Goal: Obtain resource: Obtain resource

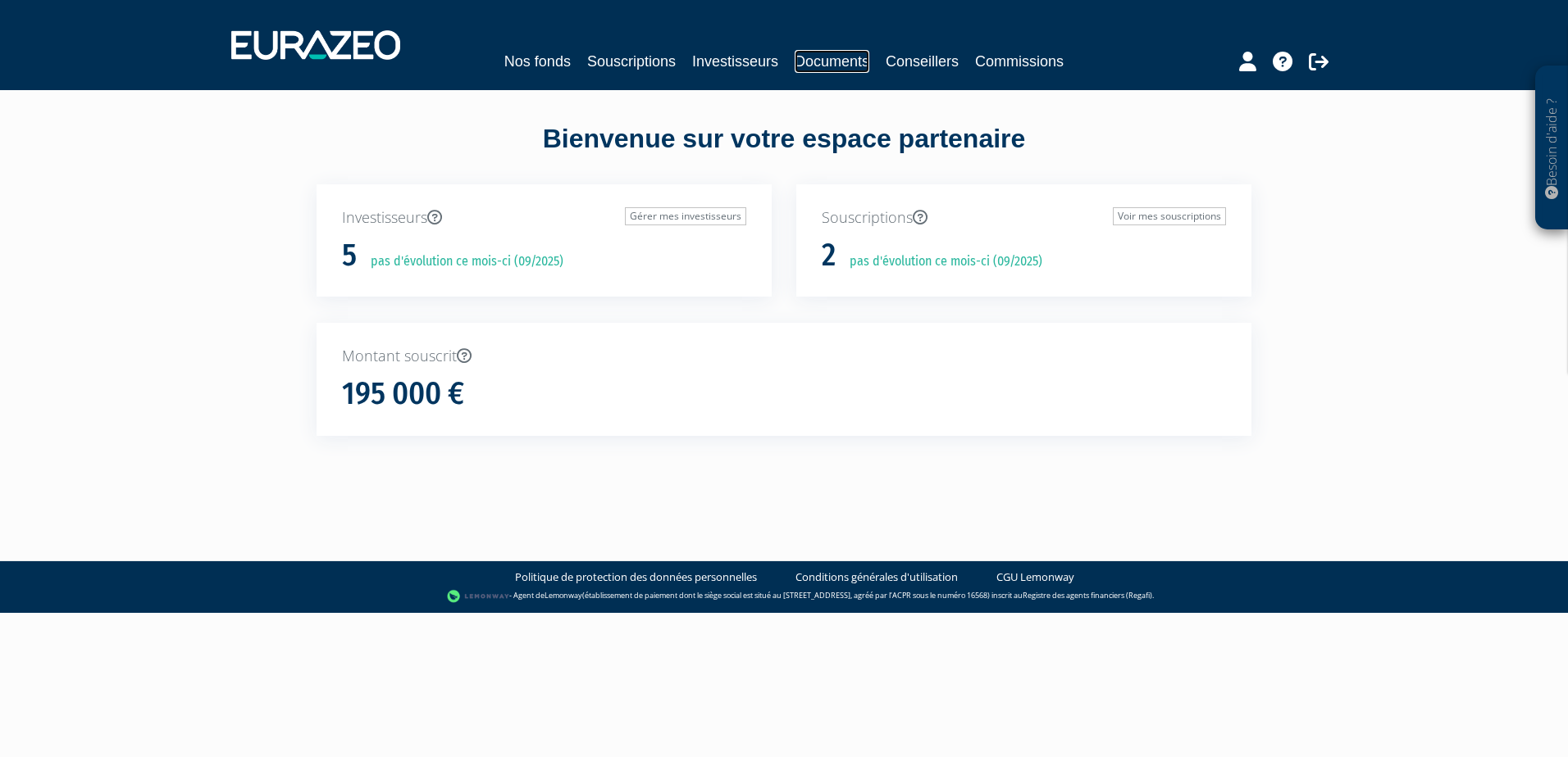
click at [844, 65] on link "Documents" at bounding box center [831, 61] width 75 height 23
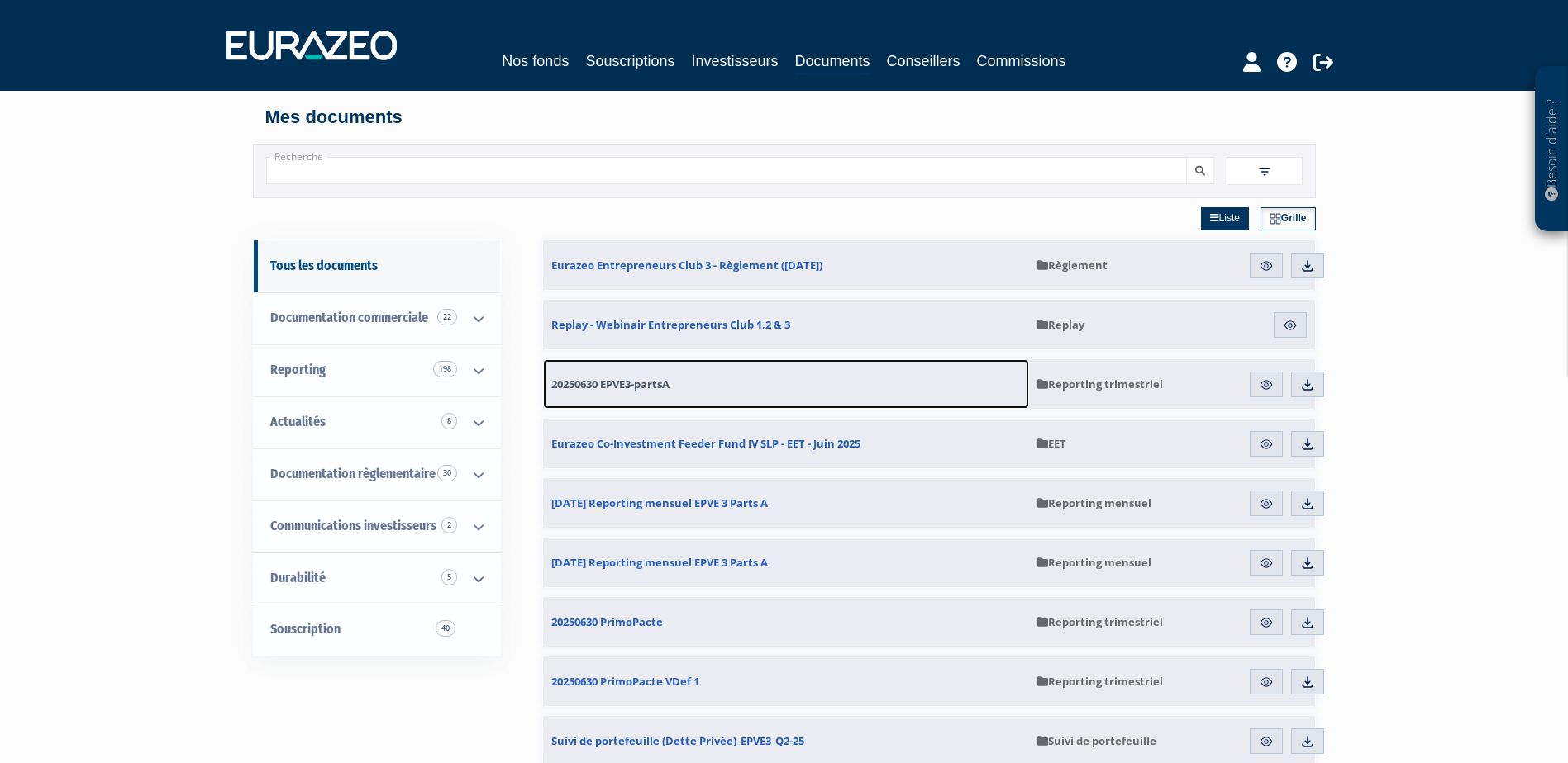
click at [637, 384] on span "20250630 EPVE3-partsA" at bounding box center [610, 384] width 118 height 15
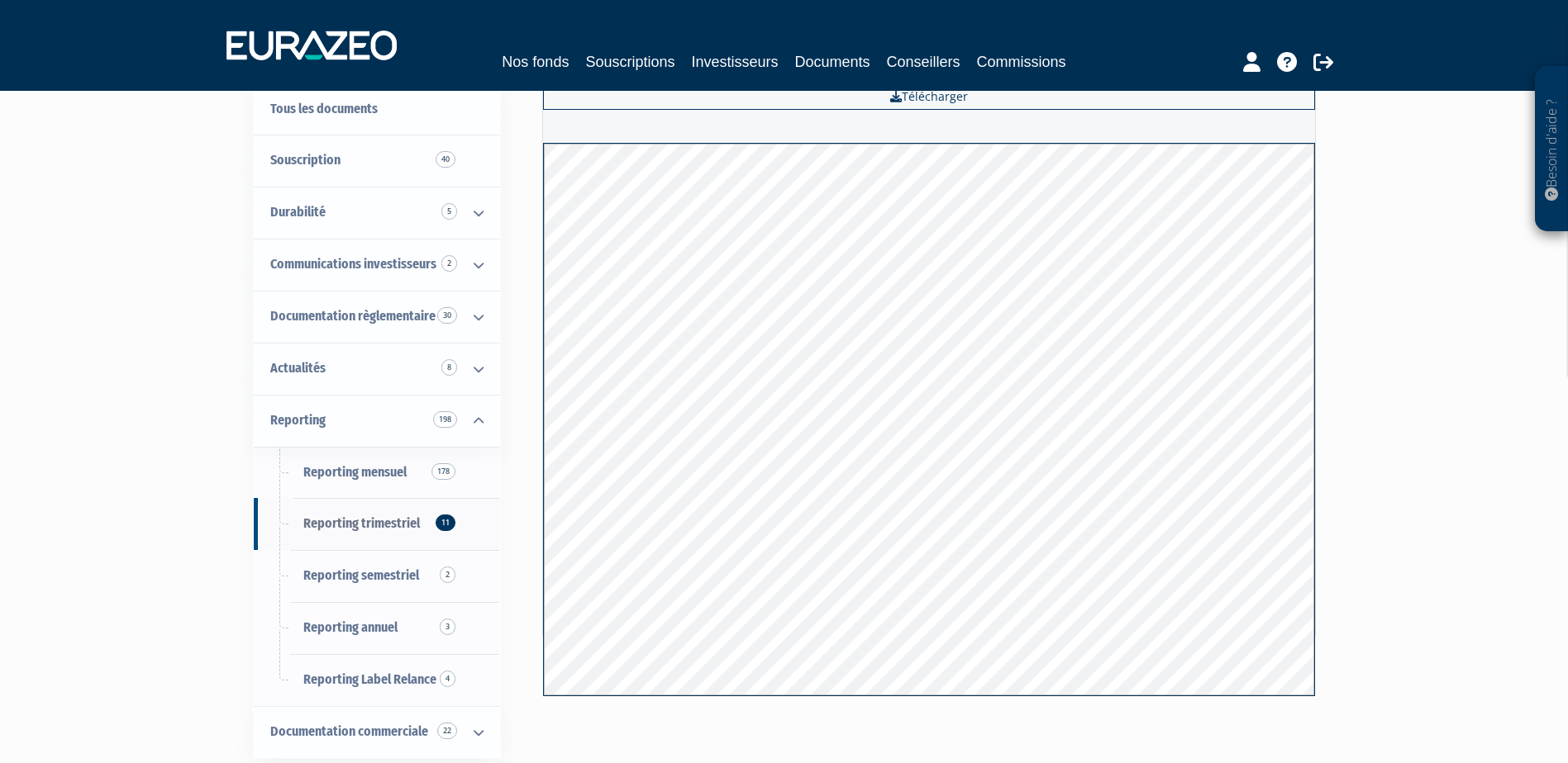
scroll to position [82, 0]
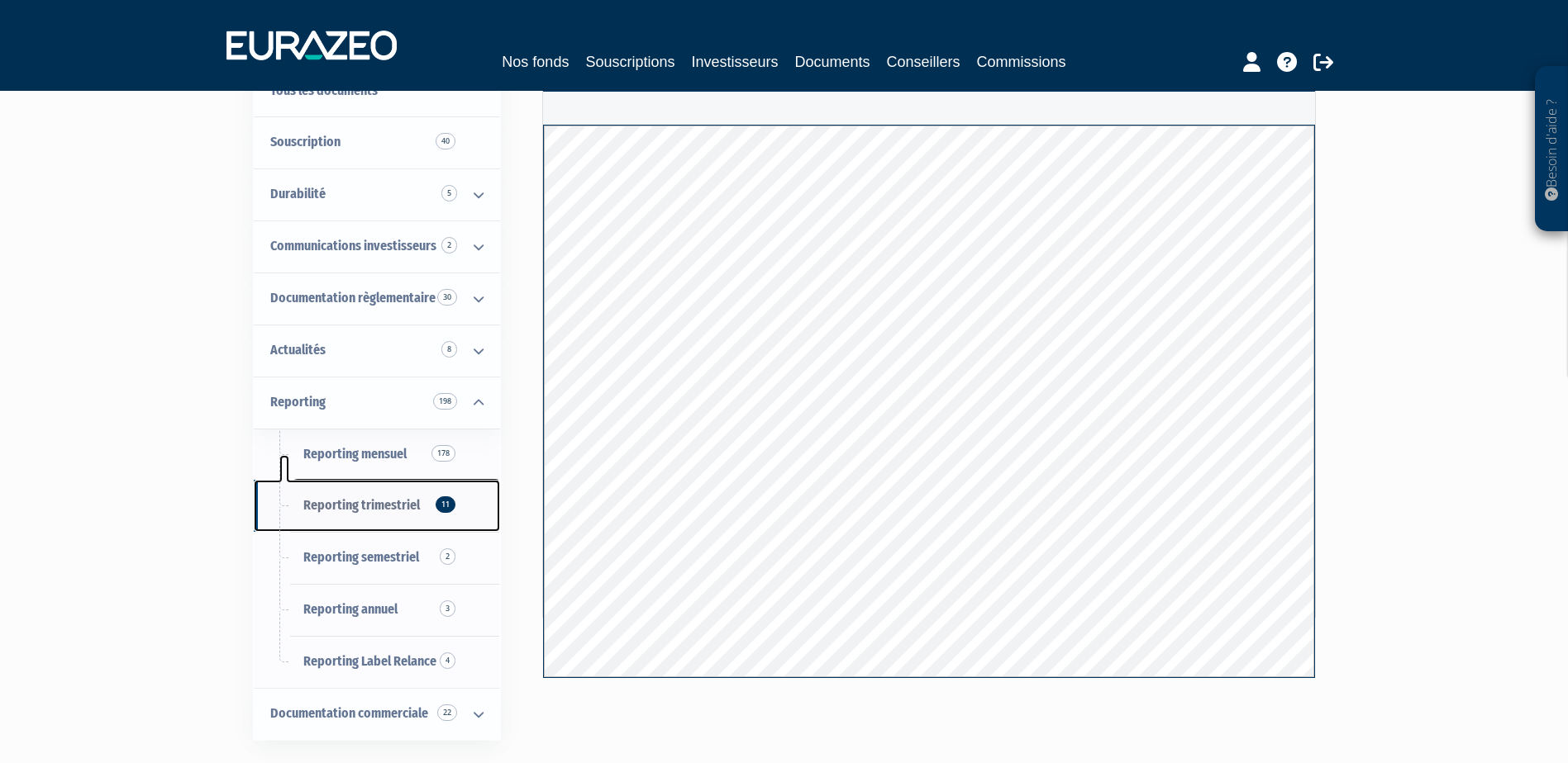
click at [383, 497] on span "Reporting trimestriel 11" at bounding box center [362, 505] width 117 height 16
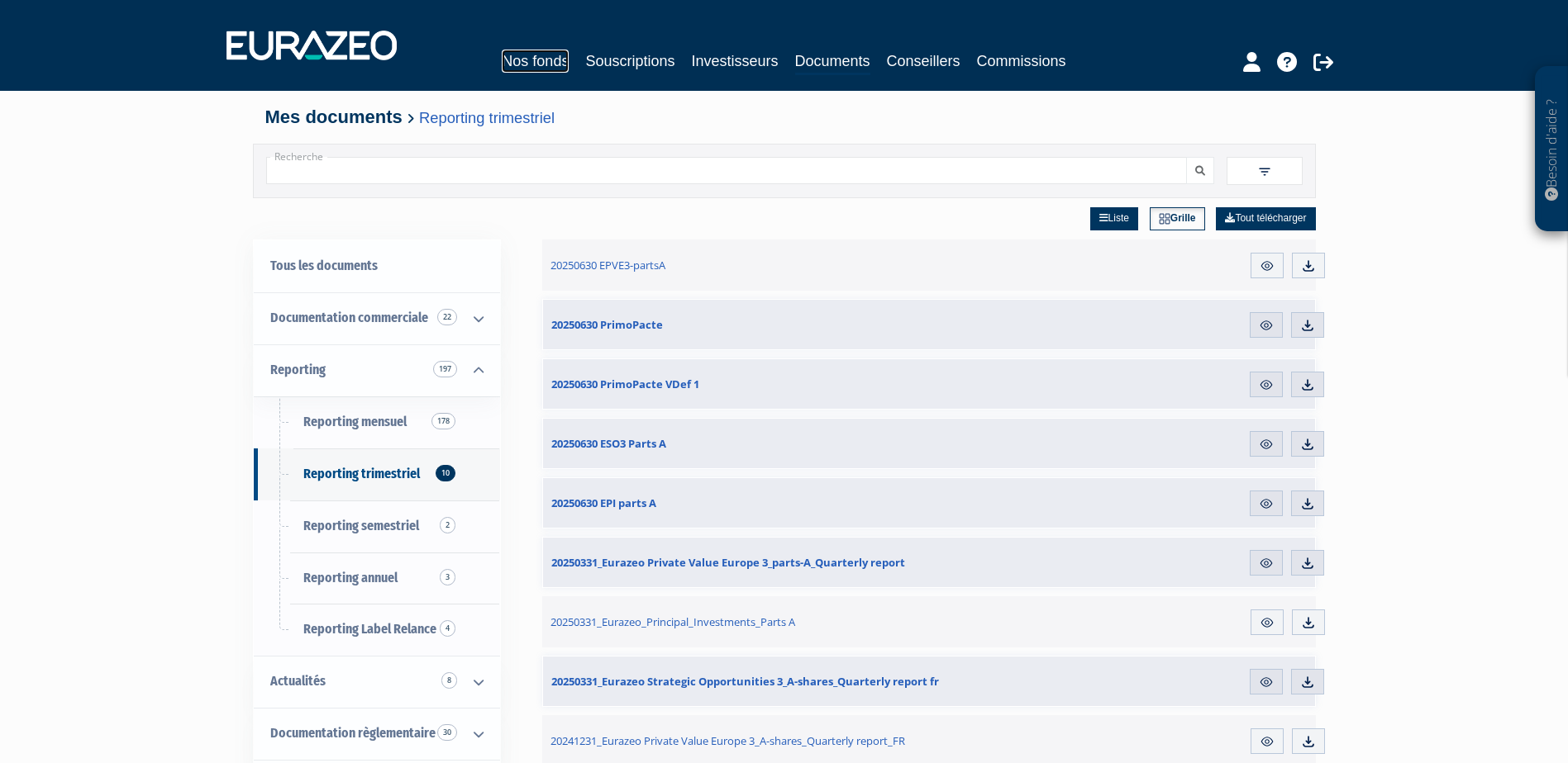
click at [552, 58] on link "Nos fonds" at bounding box center [536, 61] width 67 height 23
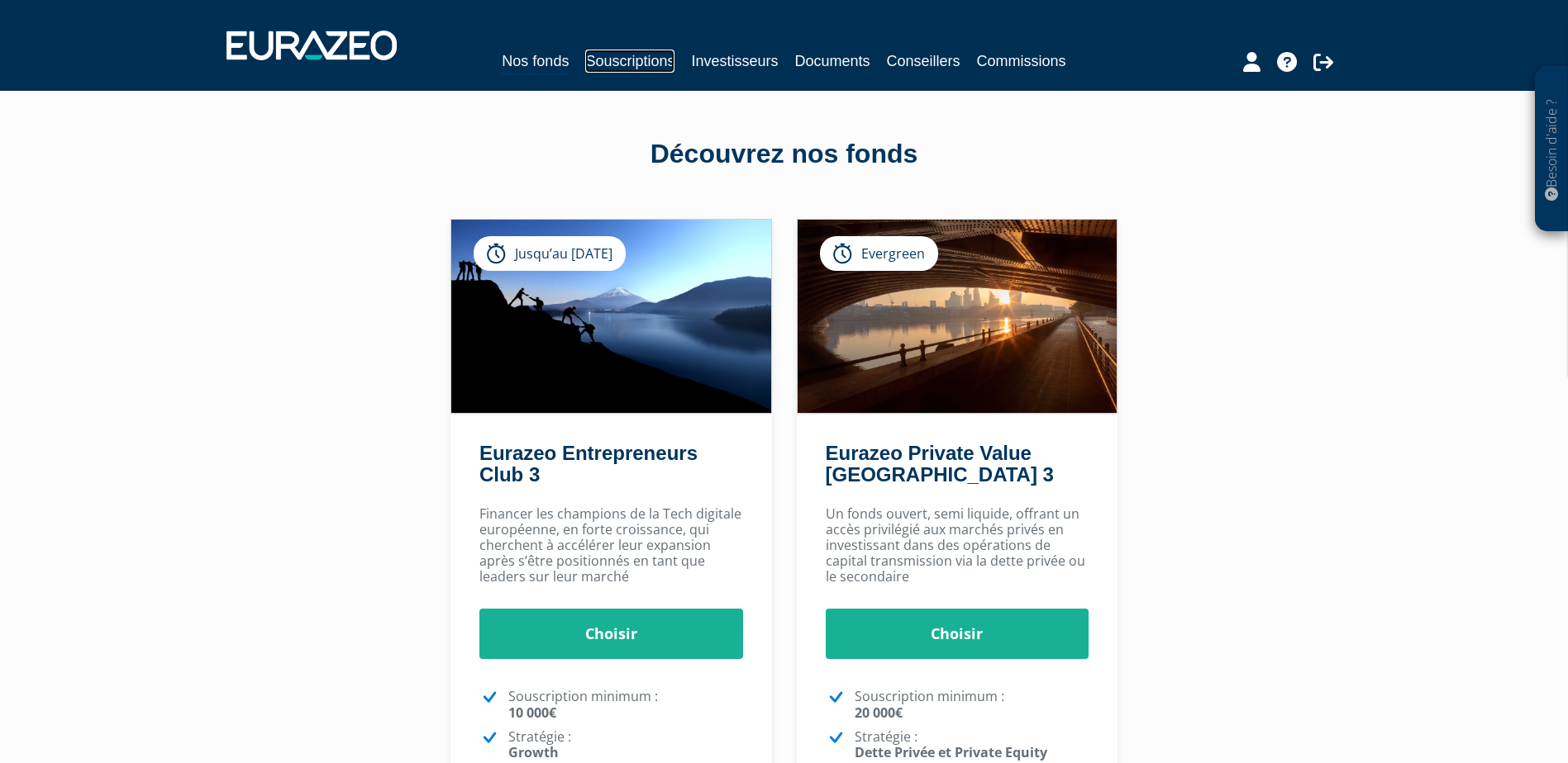
click at [666, 65] on link "Souscriptions" at bounding box center [630, 61] width 89 height 23
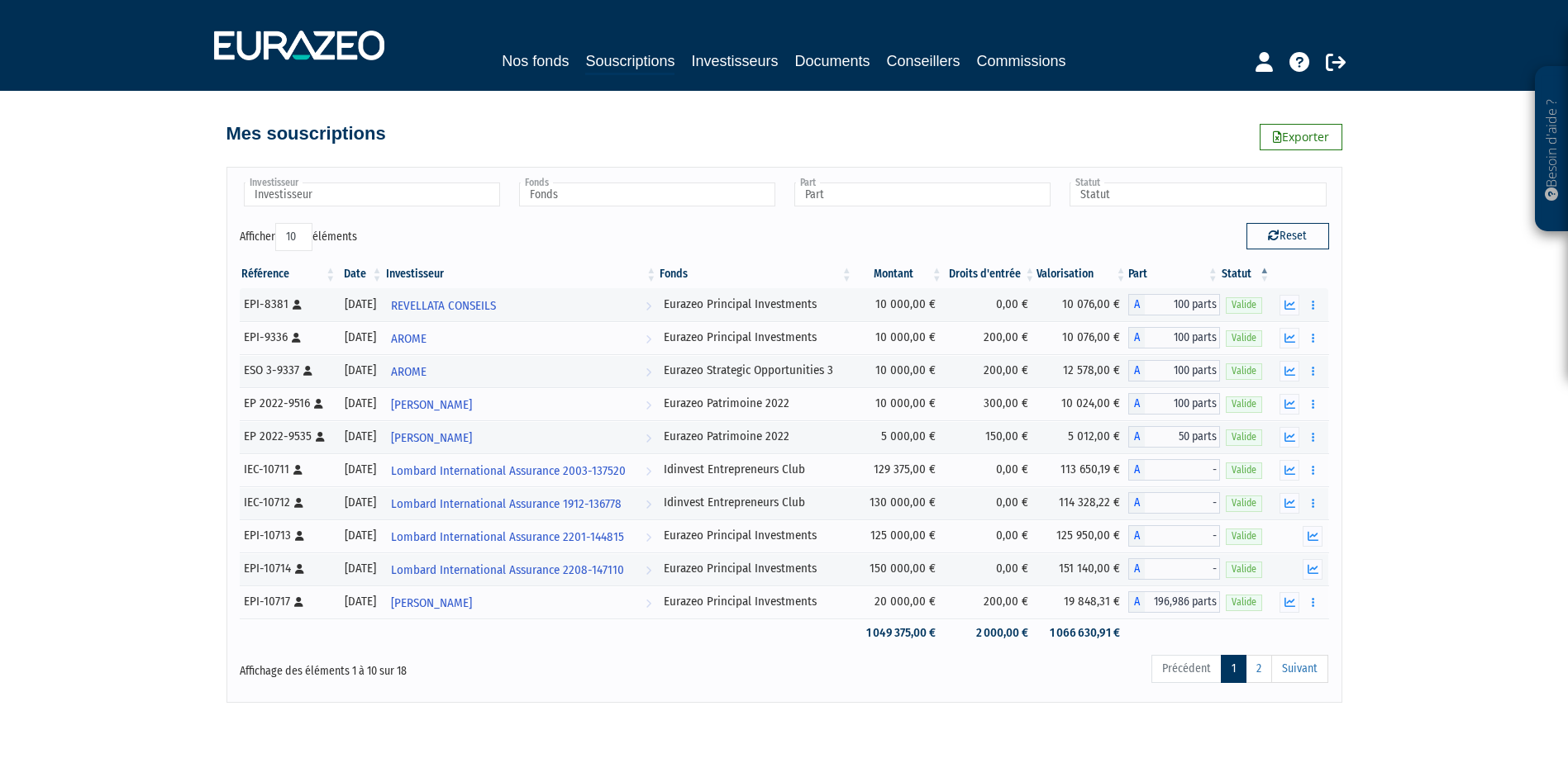
click at [298, 234] on select "10 25 50 100" at bounding box center [294, 237] width 37 height 28
select select "100"
click at [278, 223] on select "10 25 50 100" at bounding box center [294, 237] width 37 height 28
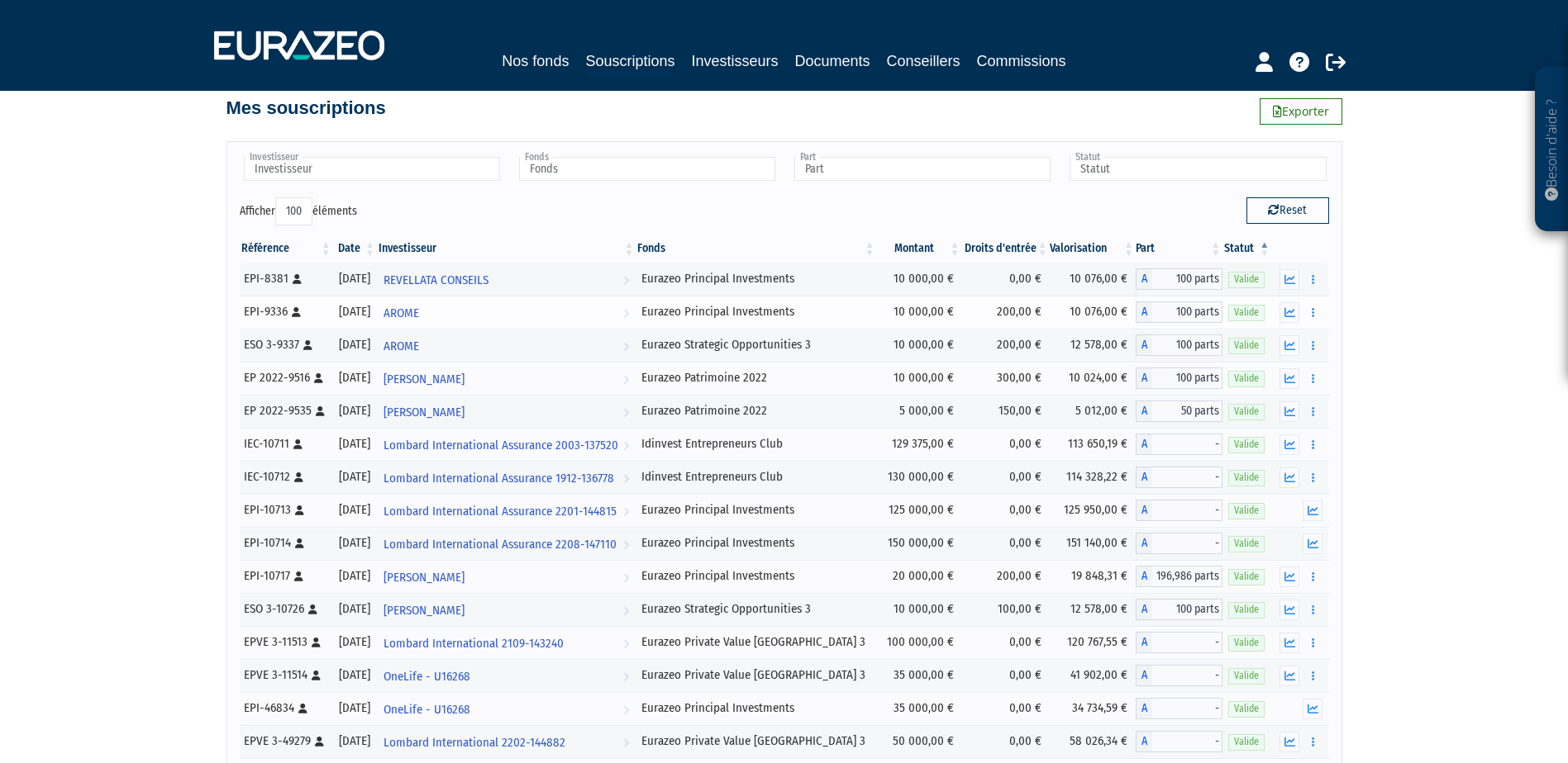
scroll to position [325, 0]
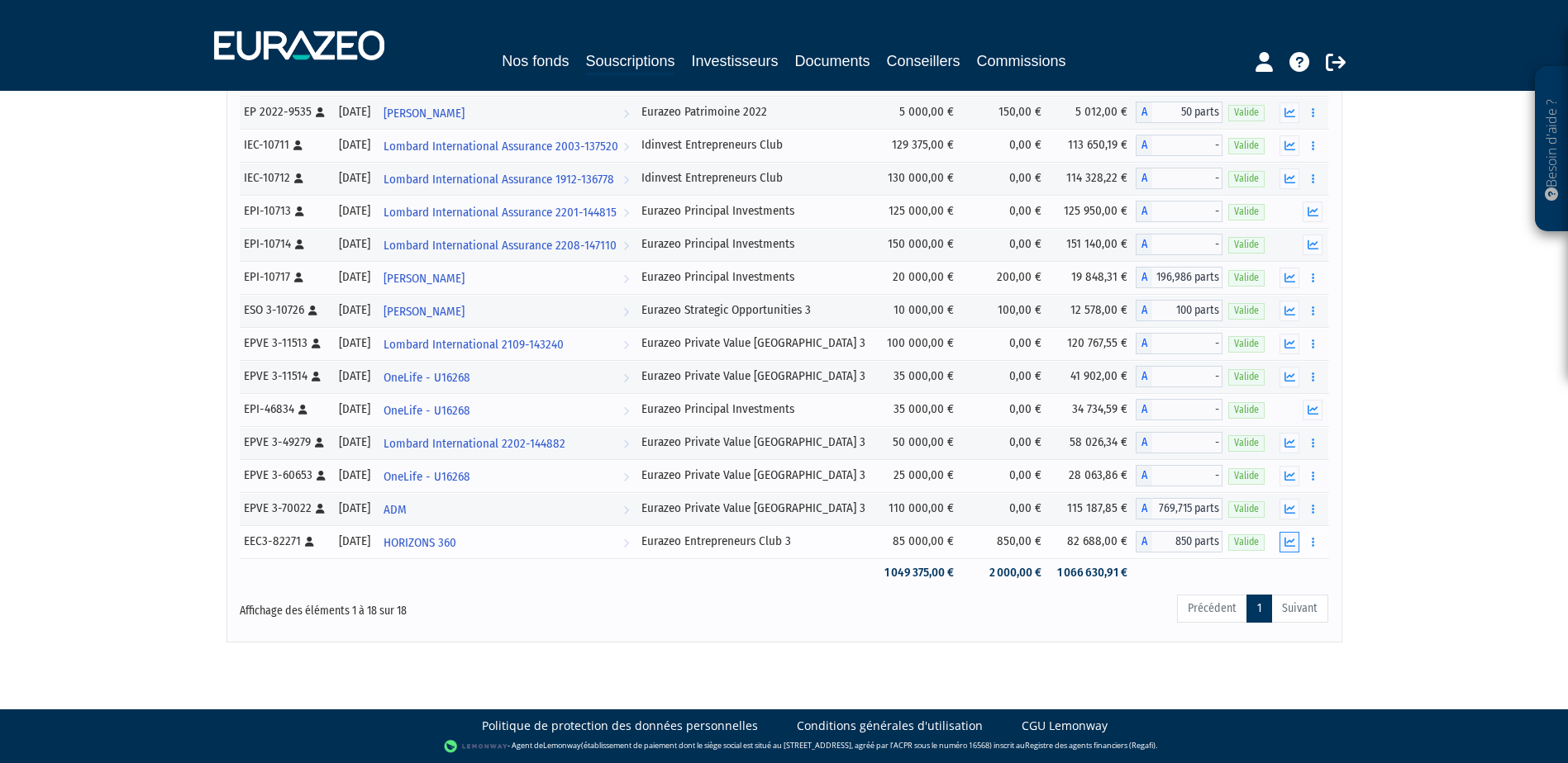
click at [1294, 542] on icon "button" at bounding box center [1289, 543] width 11 height 11
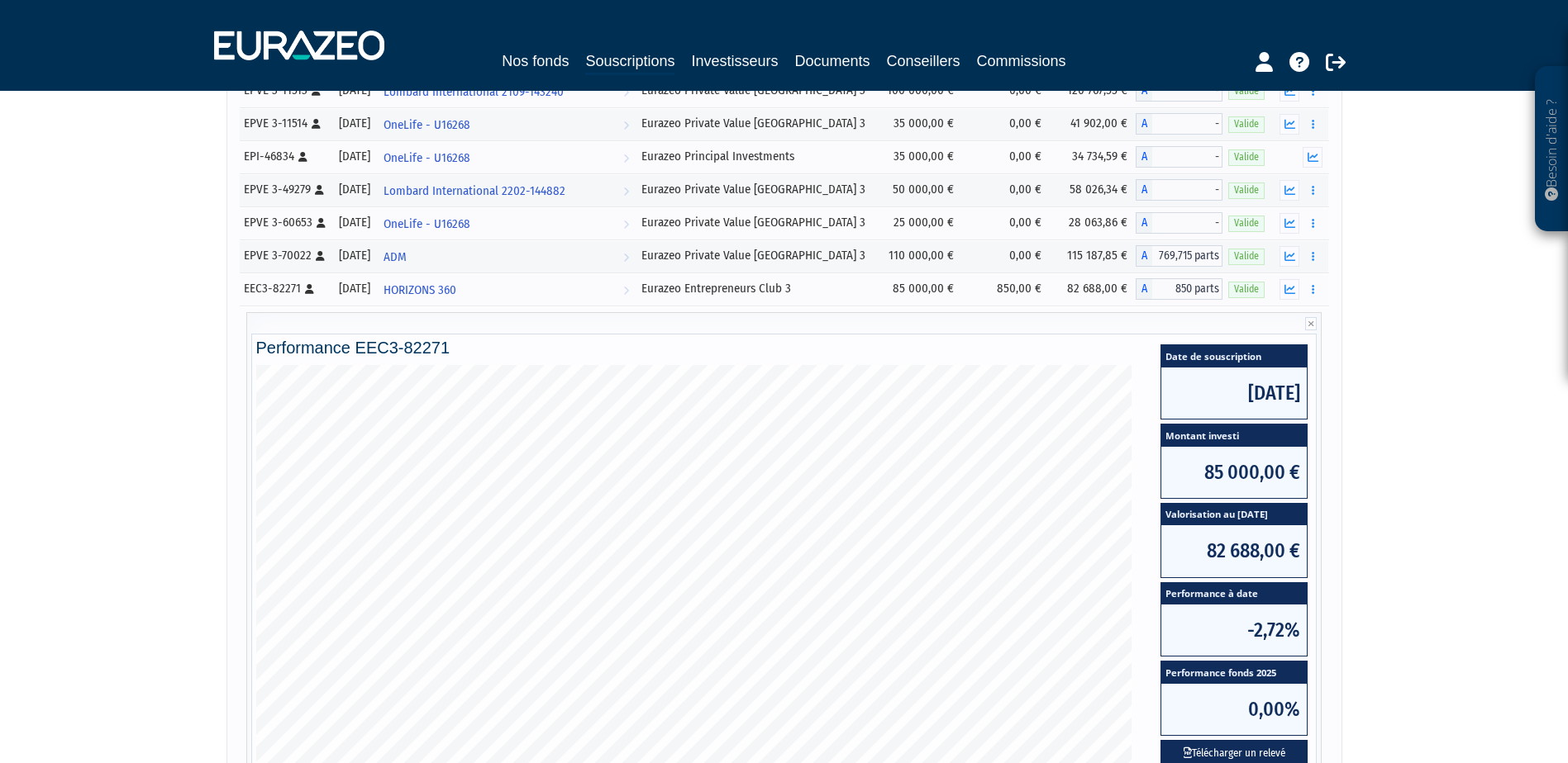
scroll to position [738, 0]
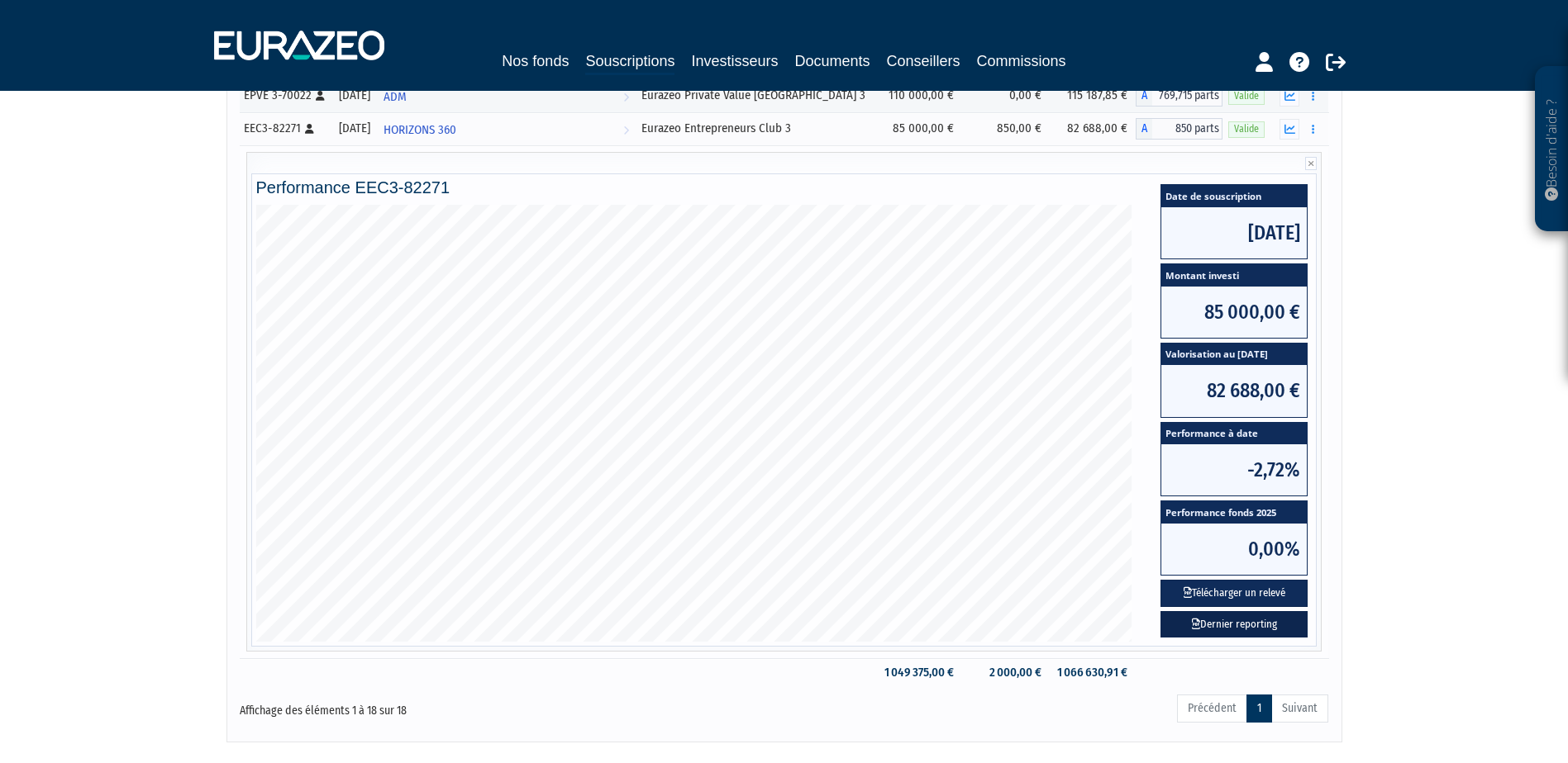
click at [1214, 627] on link "Dernier reporting" at bounding box center [1233, 625] width 147 height 27
